Goal: Task Accomplishment & Management: Complete application form

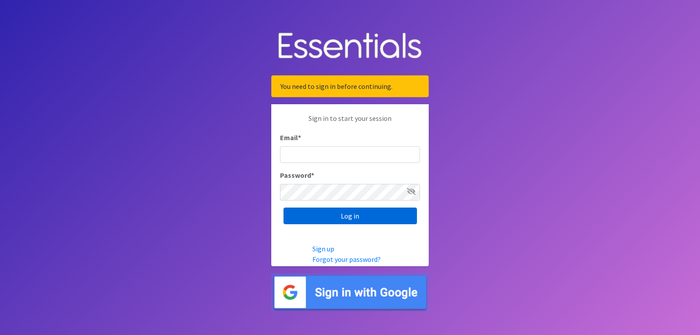
type input "[EMAIL_ADDRESS][DOMAIN_NAME]"
click at [337, 210] on input "Log in" at bounding box center [350, 215] width 133 height 17
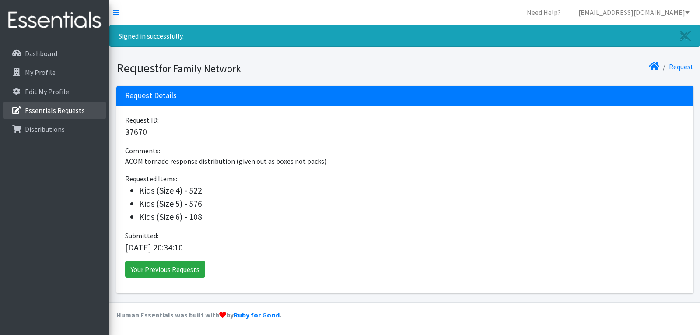
click at [40, 113] on p "Essentials Requests" at bounding box center [55, 110] width 60 height 9
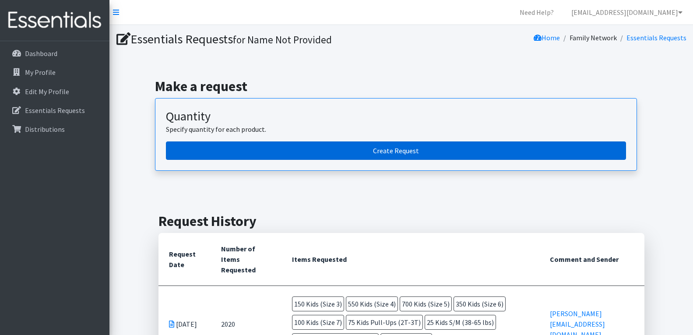
click at [417, 155] on link "Create Request" at bounding box center [396, 150] width 460 height 18
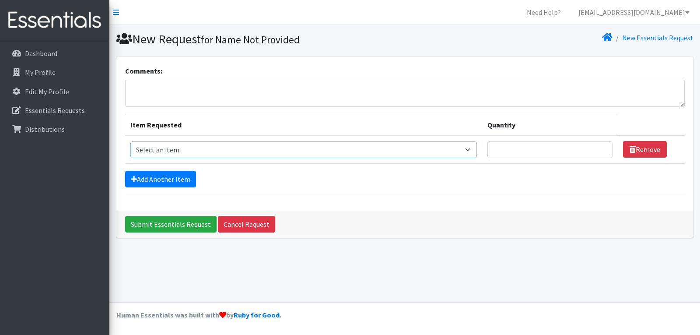
click at [182, 151] on select "Select an item Adult Briefs (Large/X-Large) Adult Briefs (Medium/Large) Adult B…" at bounding box center [303, 149] width 347 height 17
select select "15034"
click at [130, 141] on select "Select an item Adult Briefs (Large/X-Large) Adult Briefs (Medium/Large) Adult B…" at bounding box center [303, 149] width 347 height 17
click at [534, 147] on input "Quantity" at bounding box center [549, 149] width 125 height 17
type input "5"
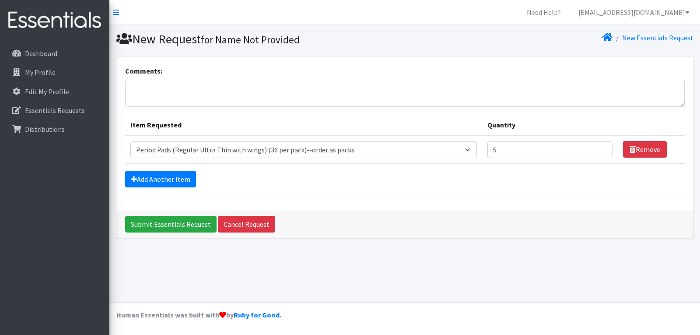
click at [529, 186] on div "Add Another Item" at bounding box center [405, 179] width 560 height 17
click at [156, 175] on link "Add Another Item" at bounding box center [160, 179] width 71 height 17
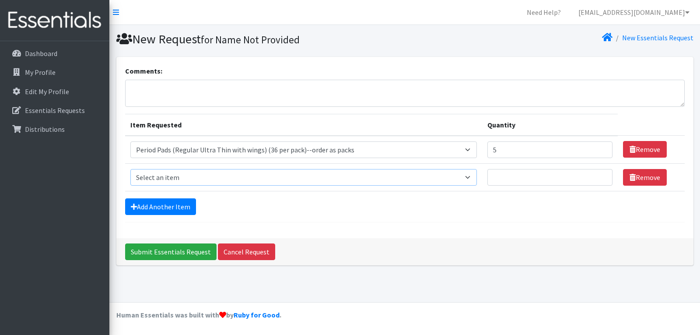
click at [173, 177] on select "Select an item Adult Briefs (Large/X-Large) Adult Briefs (Medium/Large) Adult B…" at bounding box center [303, 177] width 347 height 17
click at [257, 259] on link "Cancel Request" at bounding box center [246, 251] width 57 height 17
